Goal: Task Accomplishment & Management: Manage account settings

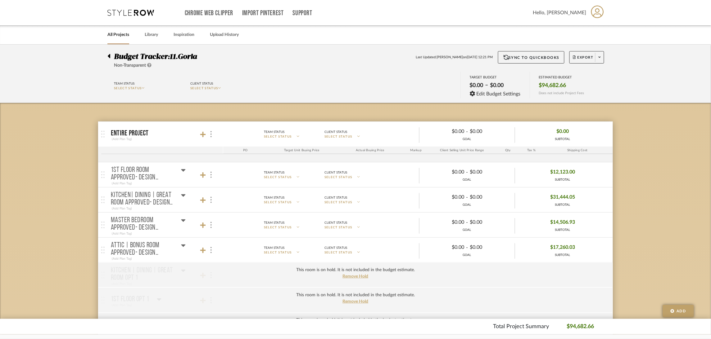
click at [184, 170] on icon at bounding box center [183, 170] width 4 height 2
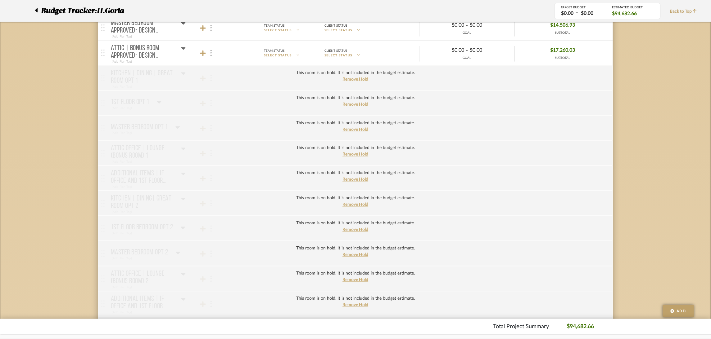
scroll to position [232, 0]
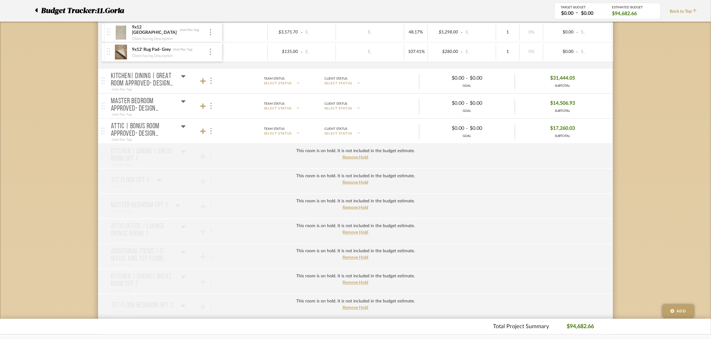
click at [184, 104] on icon at bounding box center [183, 101] width 5 height 7
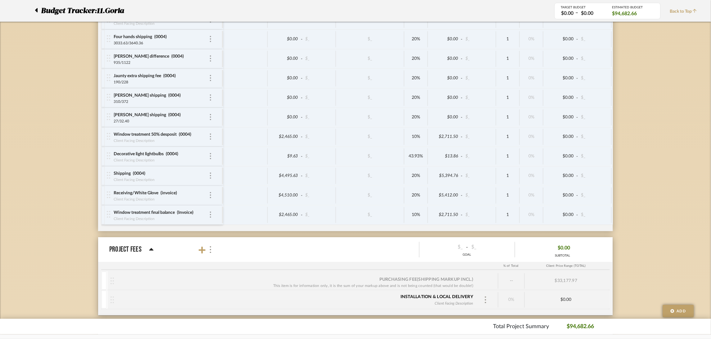
scroll to position [1130, 0]
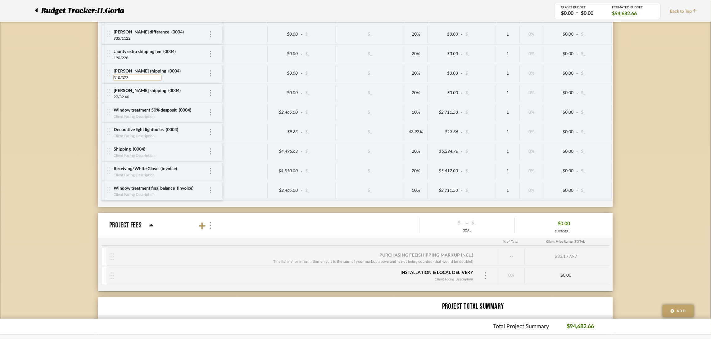
drag, startPoint x: 130, startPoint y: 78, endPoint x: 122, endPoint y: 78, distance: 7.8
click at [122, 78] on input "310/372" at bounding box center [137, 78] width 48 height 6
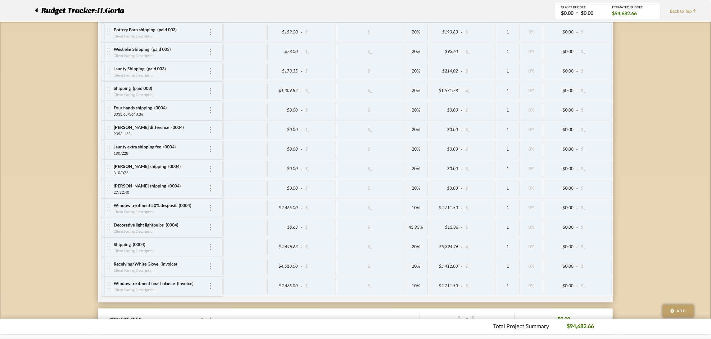
scroll to position [1037, 0]
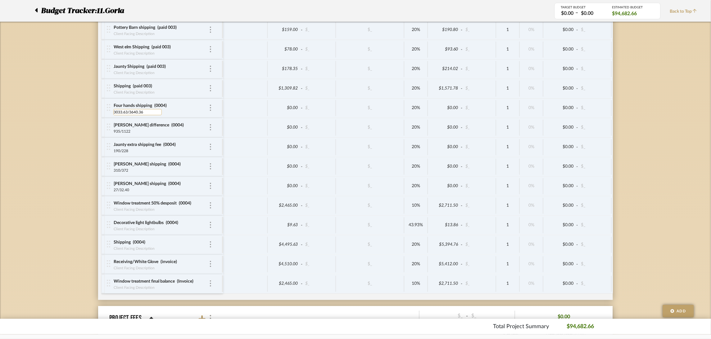
drag, startPoint x: 144, startPoint y: 114, endPoint x: 129, endPoint y: 115, distance: 14.7
click at [129, 115] on input "3033.63/3640.36" at bounding box center [137, 112] width 48 height 6
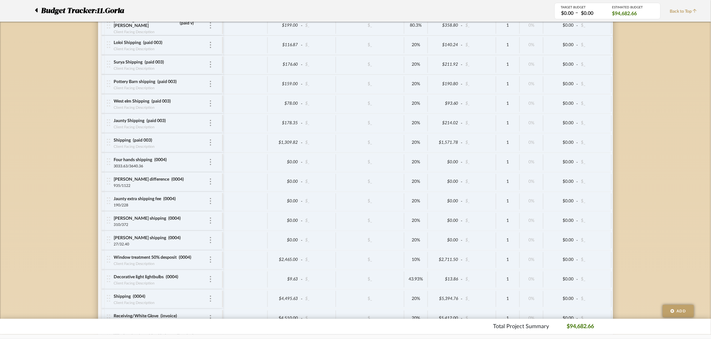
scroll to position [990, 0]
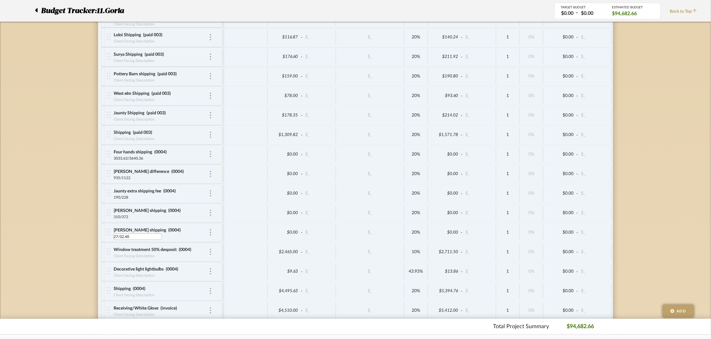
drag, startPoint x: 130, startPoint y: 239, endPoint x: 121, endPoint y: 239, distance: 9.3
click at [121, 239] on input "27/32.40" at bounding box center [137, 237] width 48 height 6
type input "27/2.403"
type input "27"
type input "27/32.40"
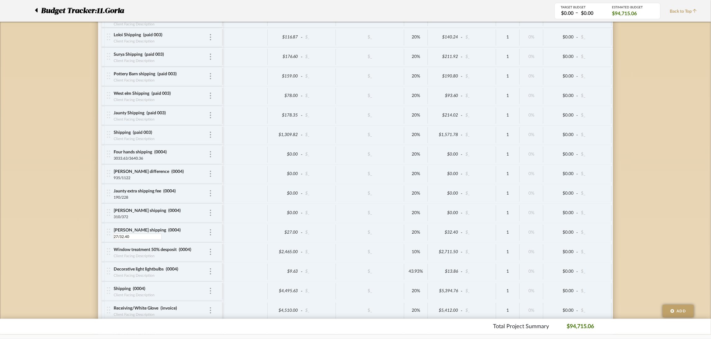
type input "0"
type input "27"
type input "0"
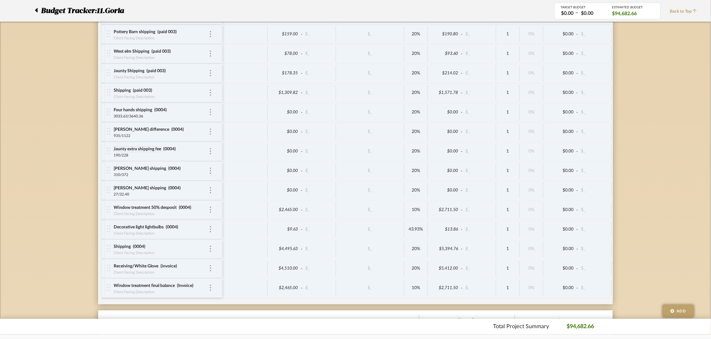
scroll to position [1037, 0]
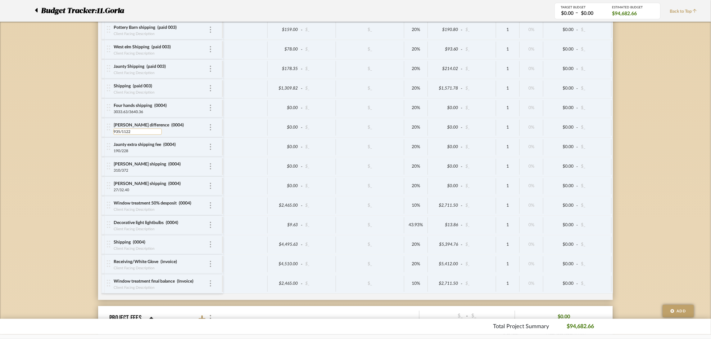
drag, startPoint x: 135, startPoint y: 133, endPoint x: 122, endPoint y: 133, distance: 12.7
click at [122, 133] on input "935/1122" at bounding box center [137, 132] width 48 height 6
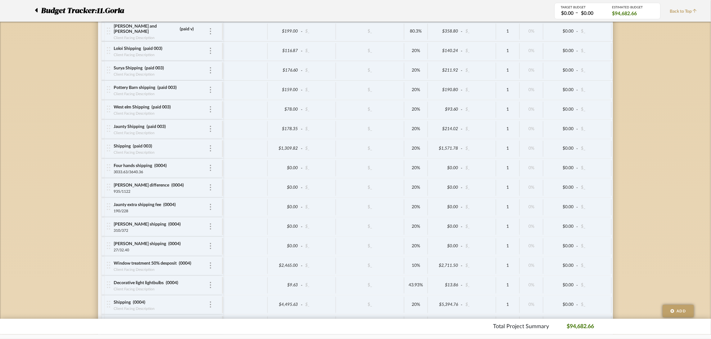
scroll to position [944, 0]
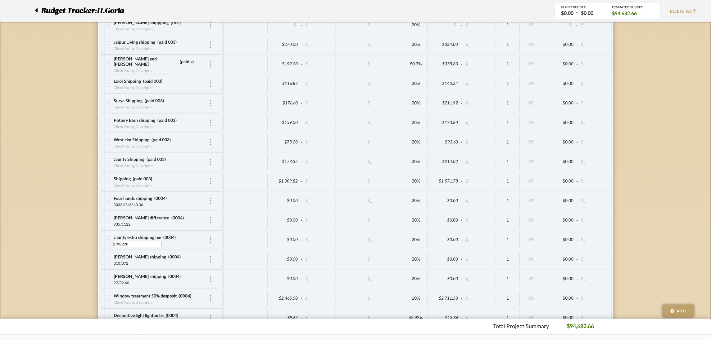
drag, startPoint x: 130, startPoint y: 245, endPoint x: 122, endPoint y: 247, distance: 8.2
click at [122, 247] on input "190/228" at bounding box center [137, 244] width 48 height 6
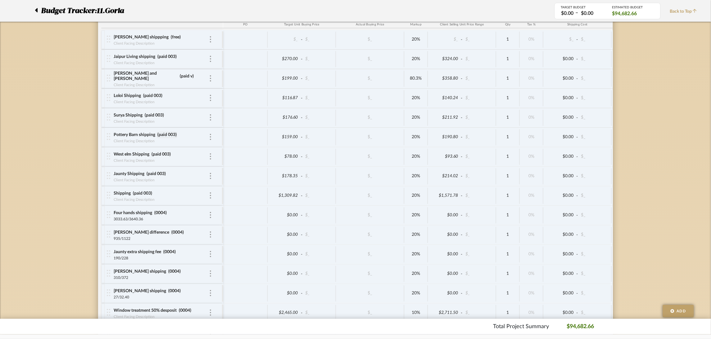
scroll to position [897, 0]
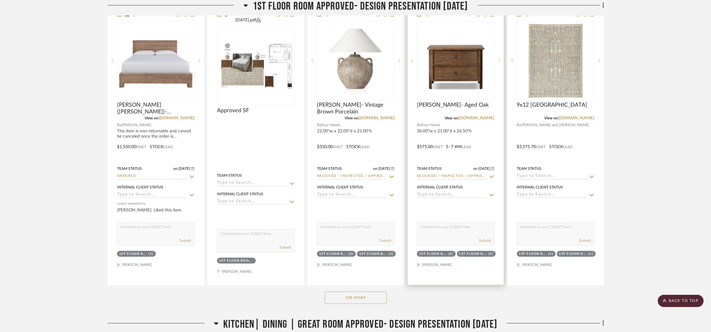
scroll to position [512, 0]
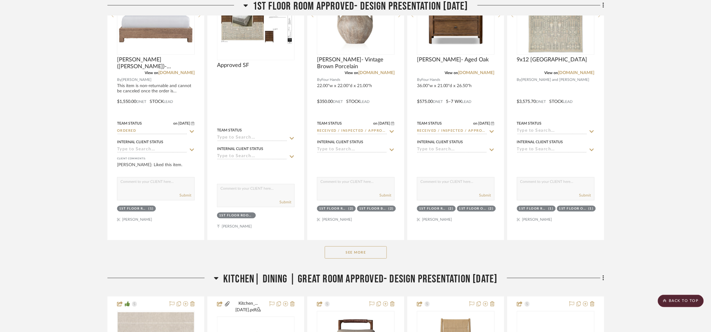
click at [375, 258] on button "See More" at bounding box center [356, 252] width 62 height 12
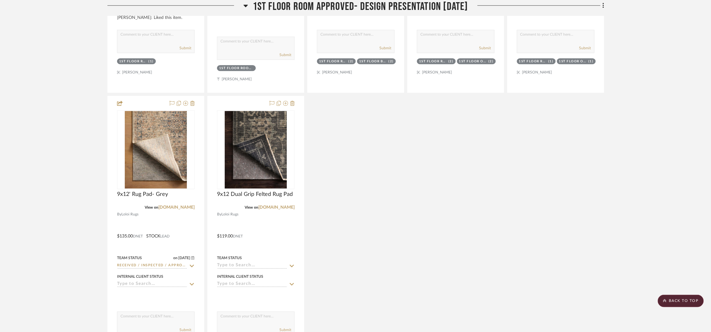
scroll to position [698, 0]
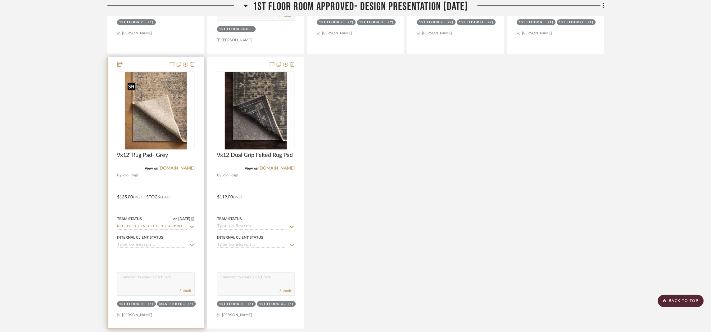
click at [171, 121] on div at bounding box center [156, 110] width 78 height 79
click at [164, 139] on img "0" at bounding box center [156, 111] width 62 height 78
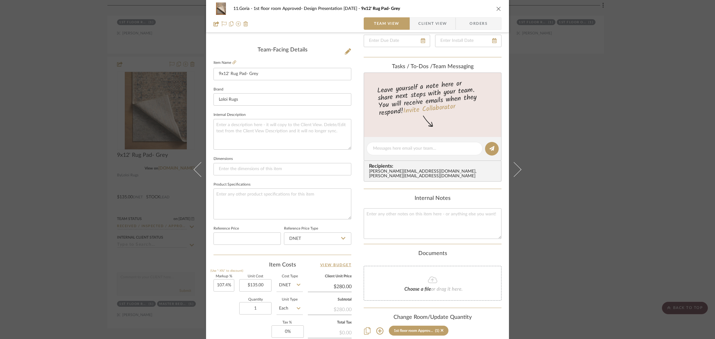
scroll to position [0, 0]
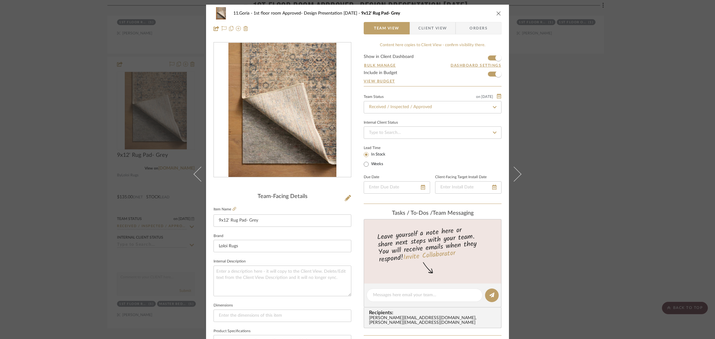
click at [444, 29] on span "Client View" at bounding box center [432, 28] width 29 height 12
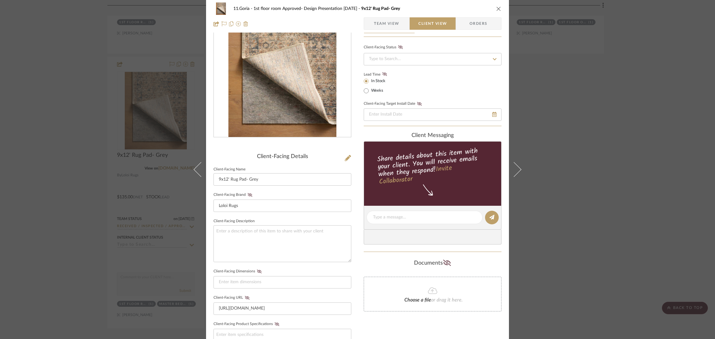
scroll to position [179, 0]
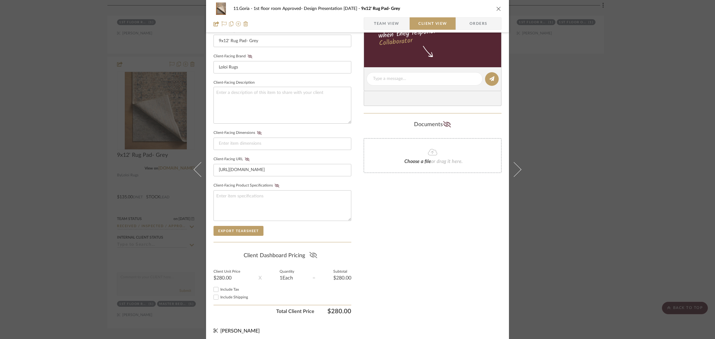
click at [311, 252] on icon at bounding box center [313, 255] width 8 height 6
click at [563, 164] on div "11.Goria 1st floor room Approved- Design Presentation 06/06/25 9x12' Rug Pad- G…" at bounding box center [357, 169] width 715 height 339
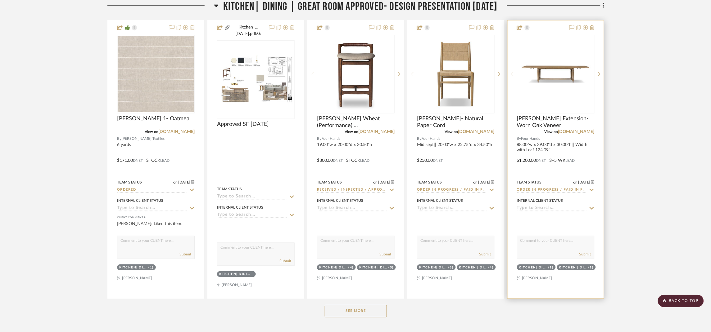
scroll to position [1070, 0]
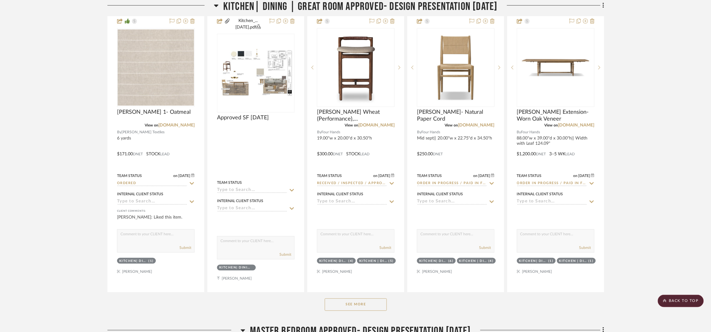
click at [367, 311] on button "See More" at bounding box center [356, 305] width 62 height 12
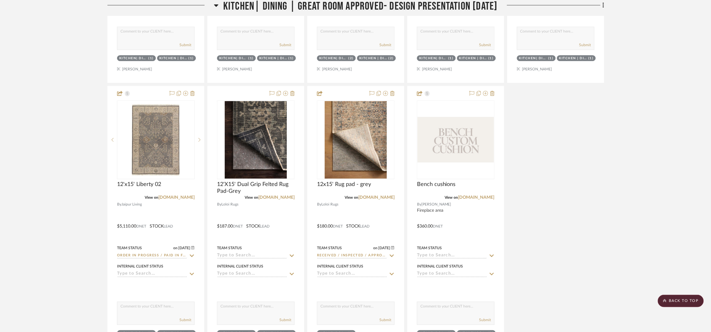
scroll to position [1582, 0]
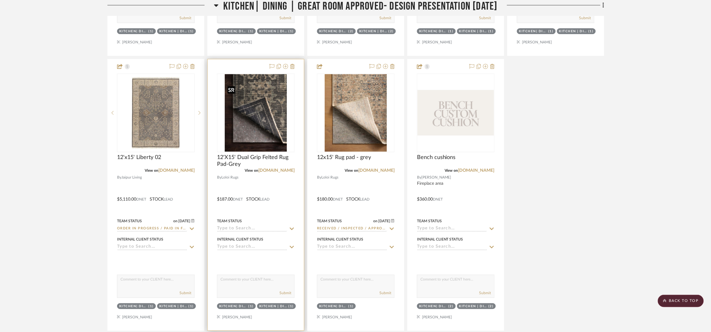
click at [271, 122] on img "0" at bounding box center [256, 113] width 62 height 78
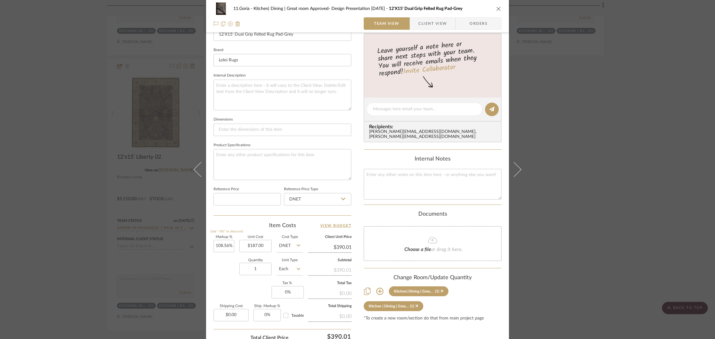
scroll to position [0, 0]
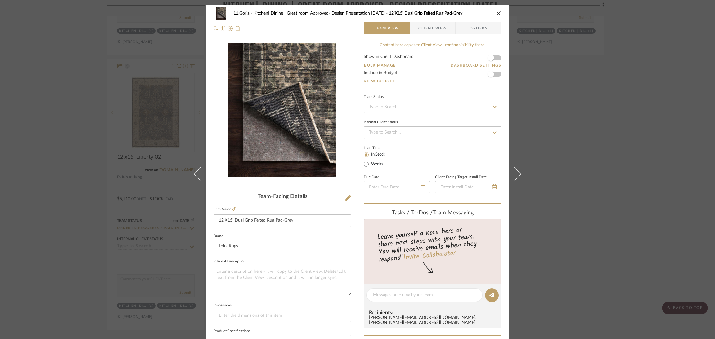
click at [425, 25] on span "Client View" at bounding box center [432, 28] width 29 height 12
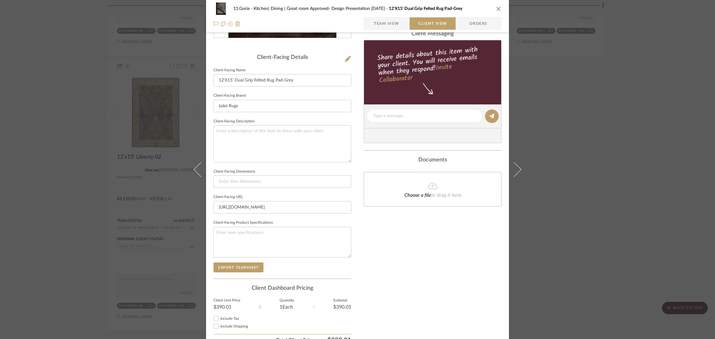
scroll to position [168, 0]
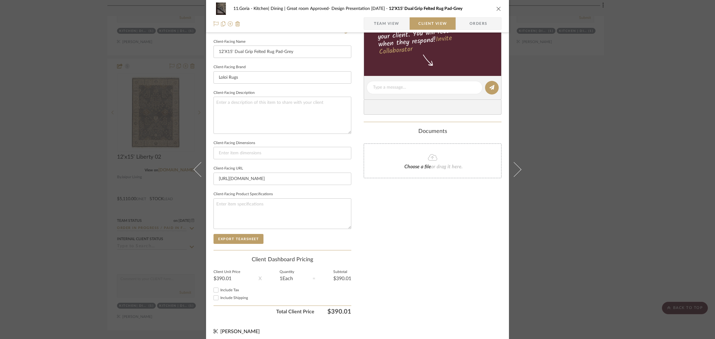
click at [646, 211] on div "11.Goria Kitchen| Dining | Great room Approved- Design Presentation 06/06/25 12…" at bounding box center [357, 169] width 715 height 339
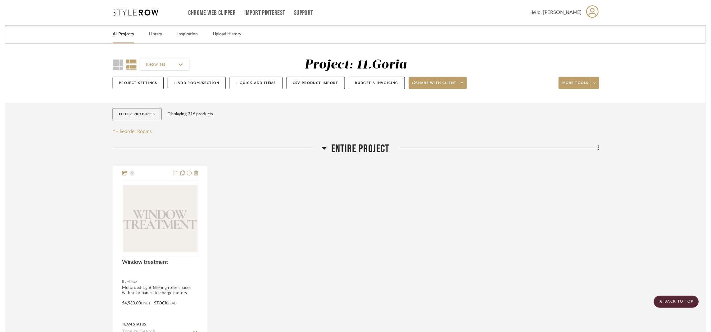
scroll to position [1582, 0]
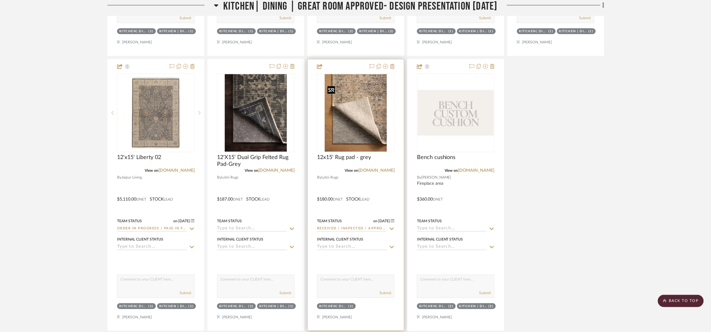
click at [366, 118] on img "0" at bounding box center [356, 113] width 62 height 78
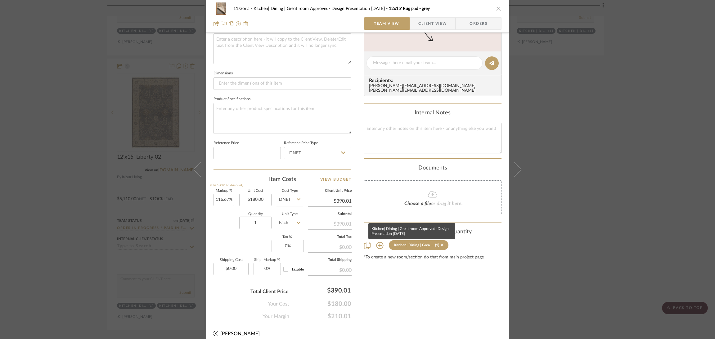
scroll to position [0, 0]
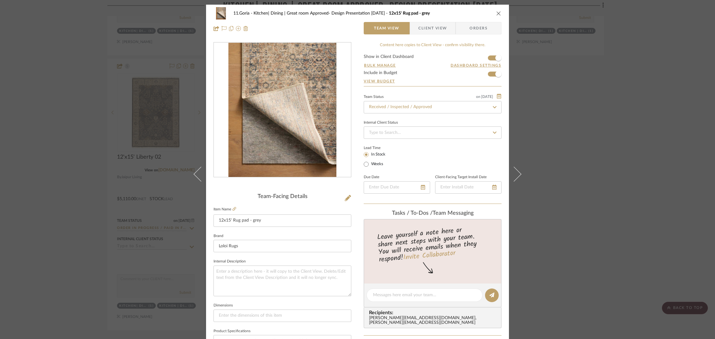
click at [441, 28] on span "Client View" at bounding box center [432, 28] width 29 height 12
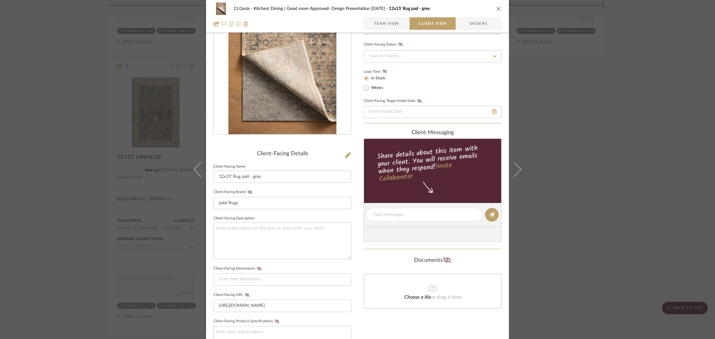
scroll to position [139, 0]
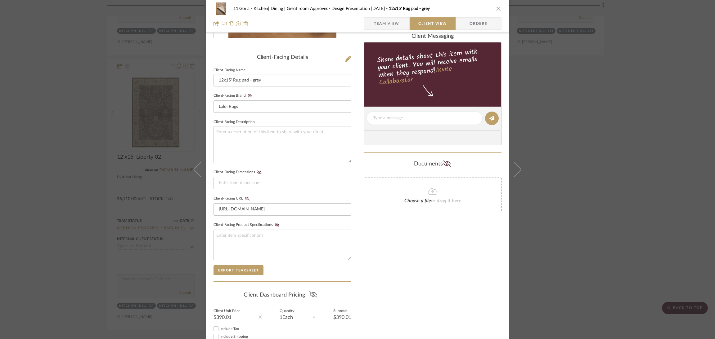
click at [312, 290] on button at bounding box center [313, 295] width 8 height 10
click at [649, 173] on div "11.Goria Kitchen| Dining | Great room Approved- Design Presentation 06/06/25 12…" at bounding box center [357, 169] width 715 height 339
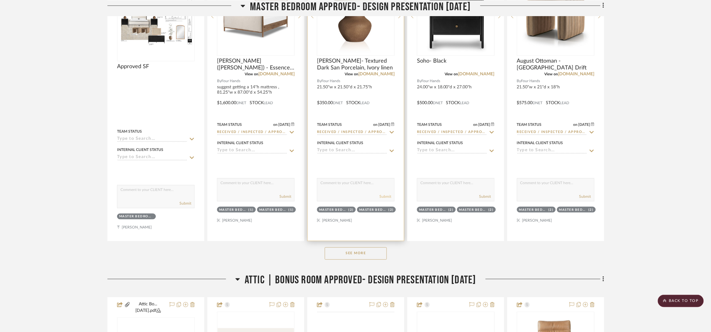
scroll to position [2047, 0]
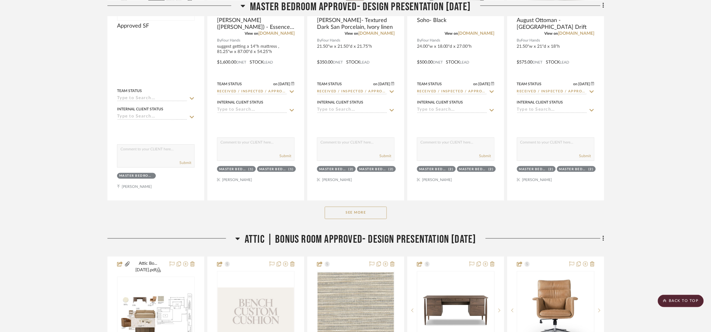
click at [382, 219] on button "See More" at bounding box center [356, 213] width 62 height 12
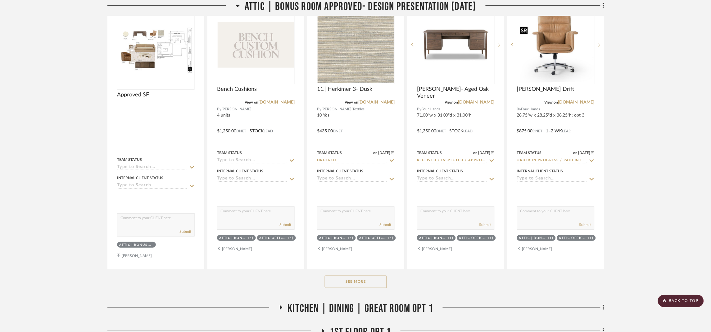
scroll to position [2606, 0]
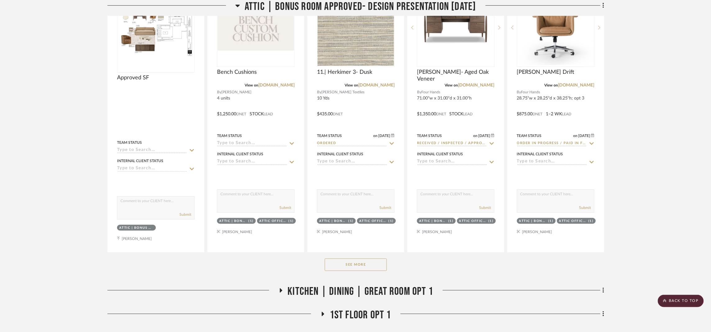
click at [378, 271] on button "See More" at bounding box center [356, 265] width 62 height 12
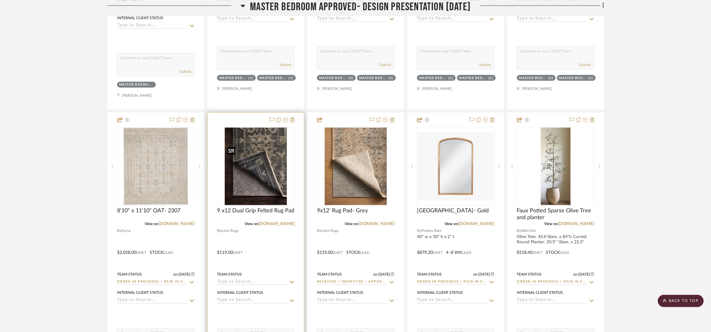
scroll to position [2140, 0]
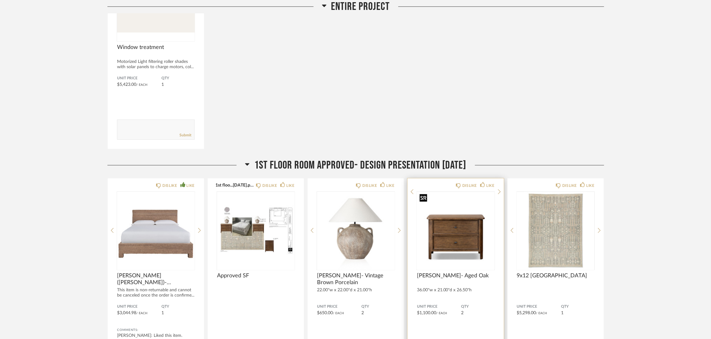
scroll to position [279, 0]
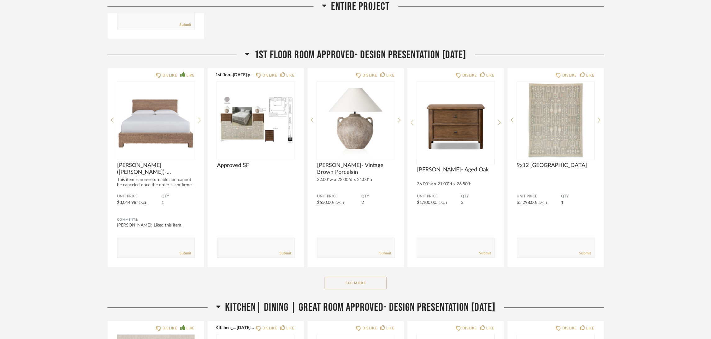
drag, startPoint x: 355, startPoint y: 282, endPoint x: 424, endPoint y: 267, distance: 70.5
click at [355, 282] on button "See More" at bounding box center [356, 283] width 62 height 12
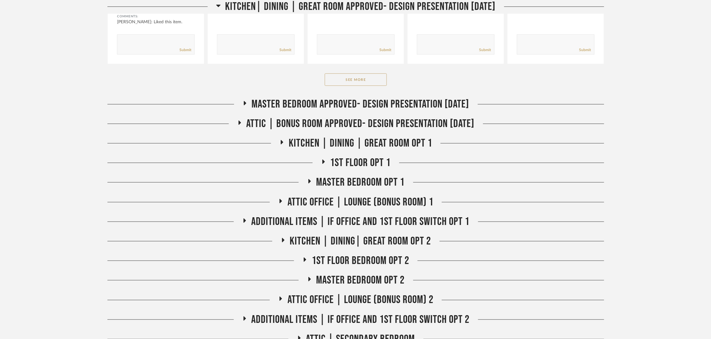
scroll to position [931, 0]
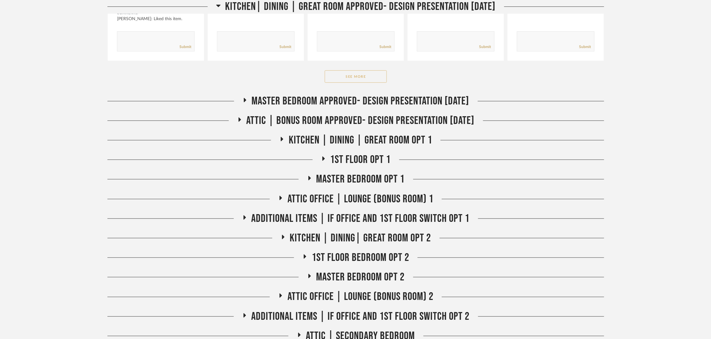
click at [364, 70] on button "See More" at bounding box center [356, 76] width 62 height 12
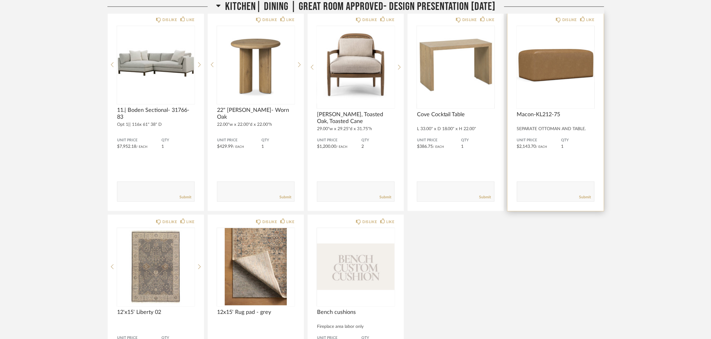
scroll to position [1024, 0]
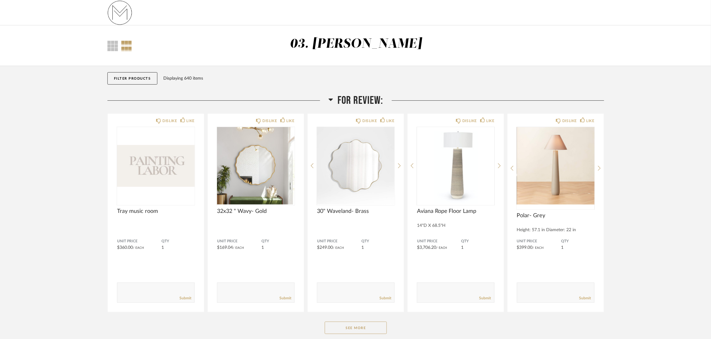
click at [366, 329] on button "See More" at bounding box center [356, 328] width 62 height 12
